Goal: Transaction & Acquisition: Purchase product/service

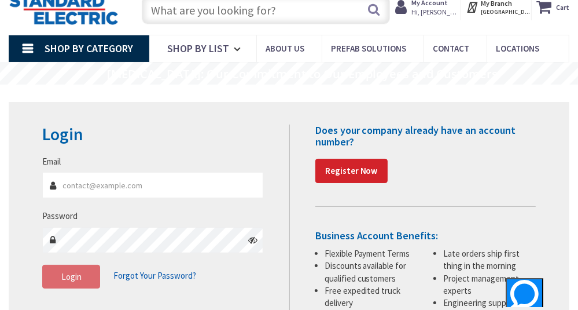
scroll to position [93, 0]
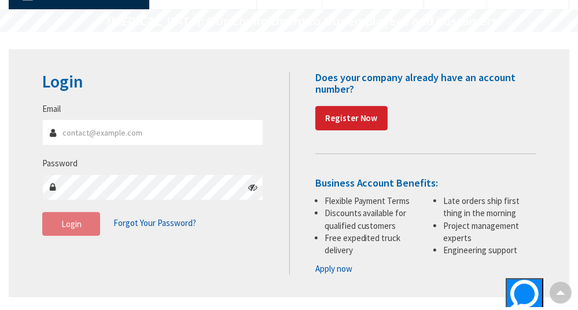
type input "brian@systemselectricalservices.com"
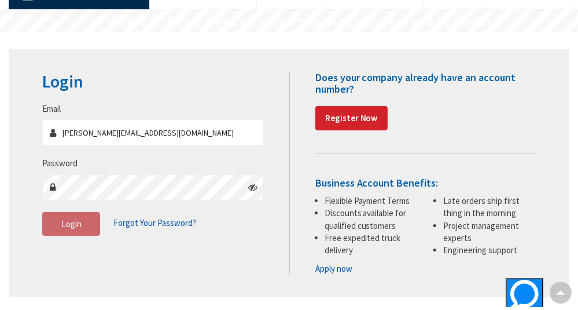
click at [78, 225] on span "Login" at bounding box center [71, 223] width 20 height 11
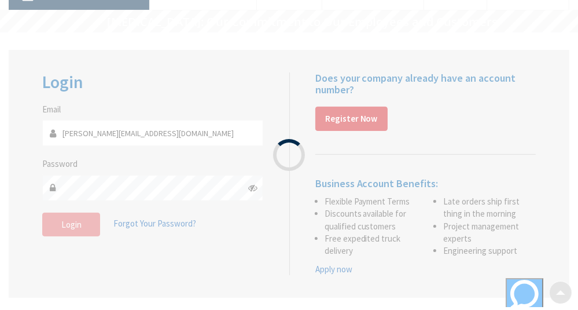
scroll to position [0, 0]
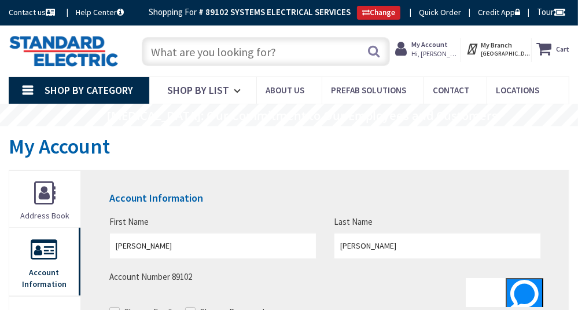
click at [257, 51] on input "text" at bounding box center [266, 51] width 249 height 29
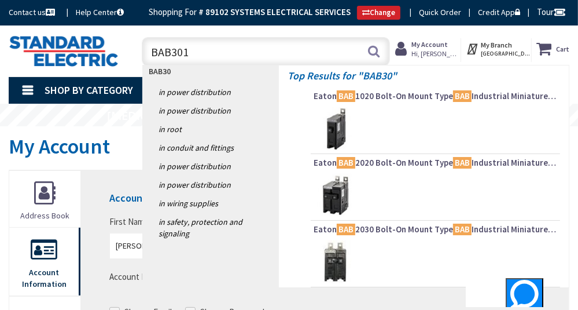
type input "BAB3015"
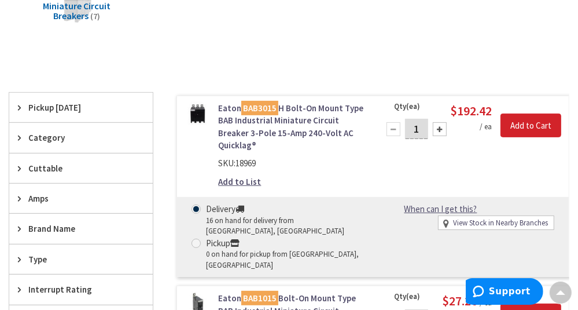
scroll to position [279, 0]
